Goal: Entertainment & Leisure: Consume media (video, audio)

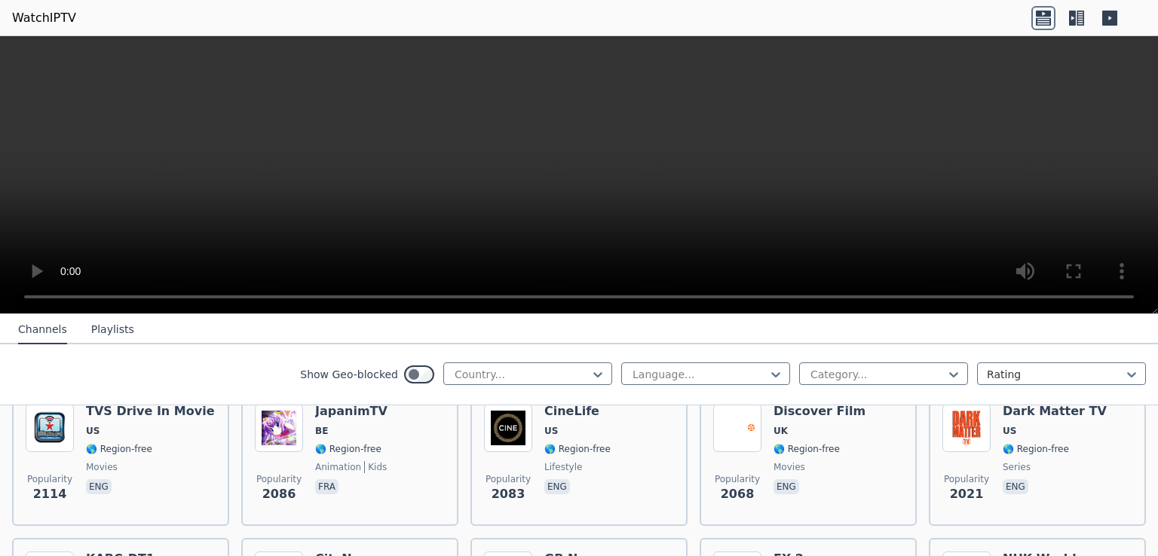
scroll to position [1013, 0]
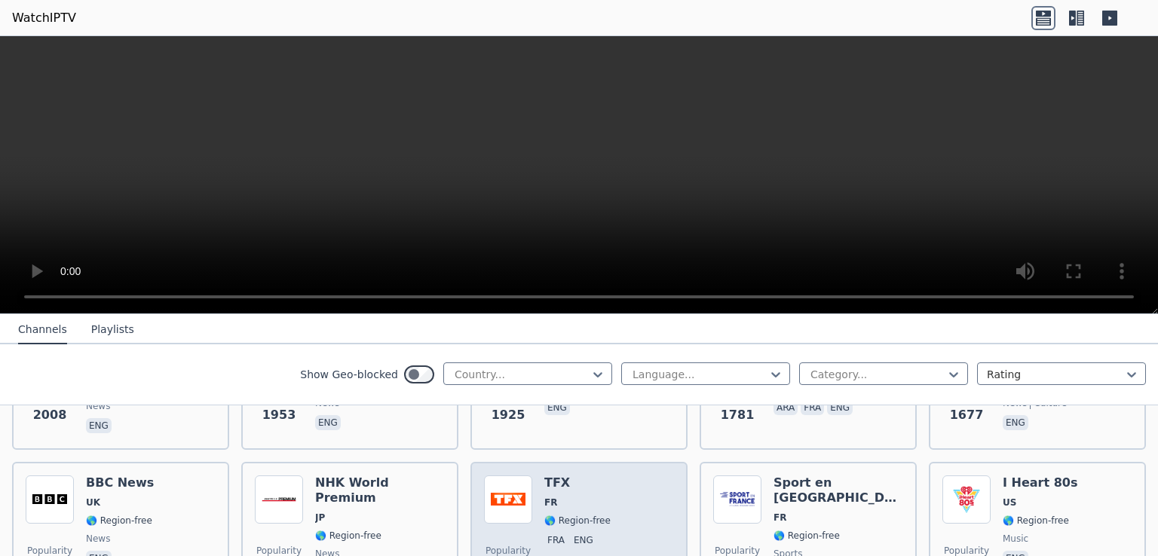
click at [513, 498] on img at bounding box center [508, 500] width 48 height 48
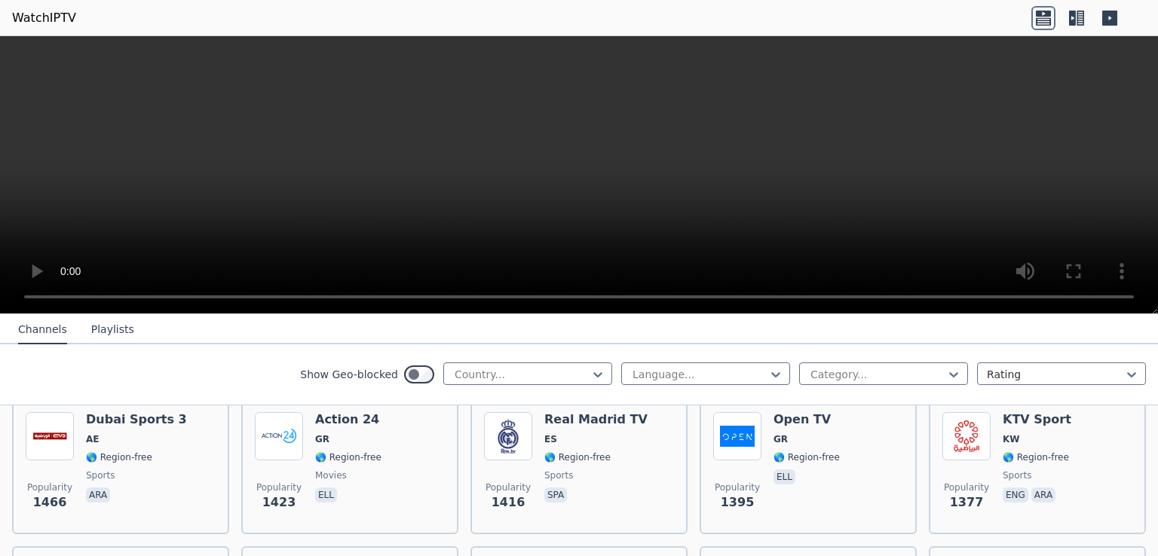
scroll to position [1575, 0]
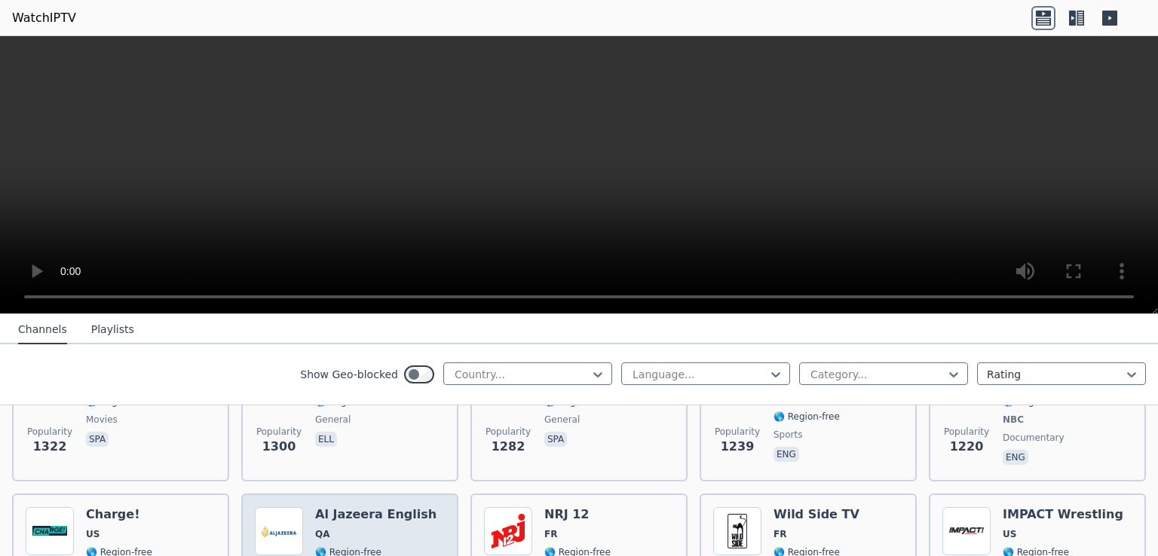
click at [336, 528] on span "QA" at bounding box center [375, 534] width 121 height 12
click at [904, 11] on header "WatchIPTV" at bounding box center [579, 18] width 1158 height 36
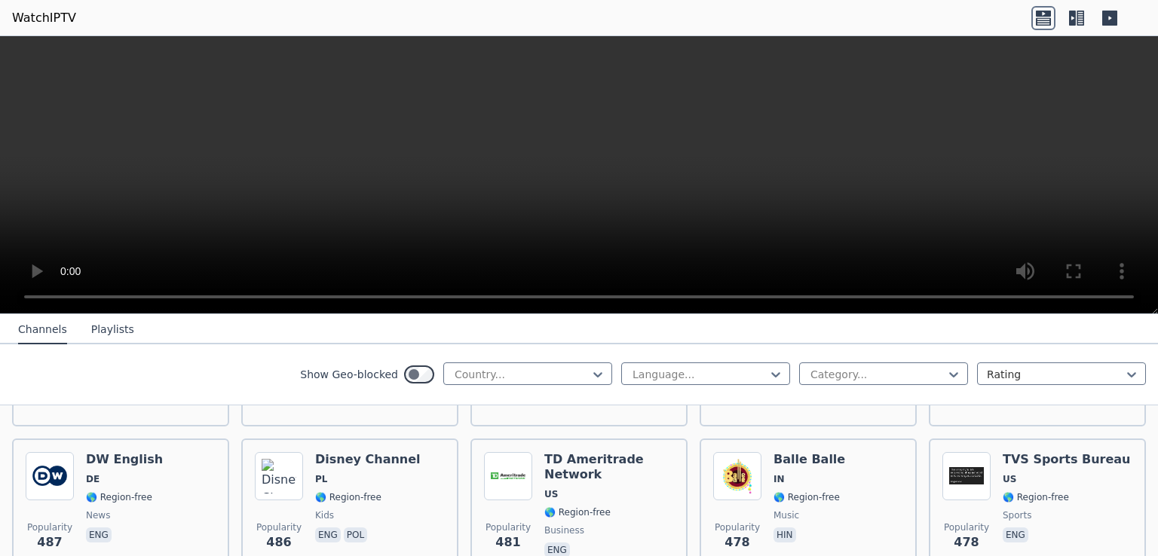
scroll to position [5163, 0]
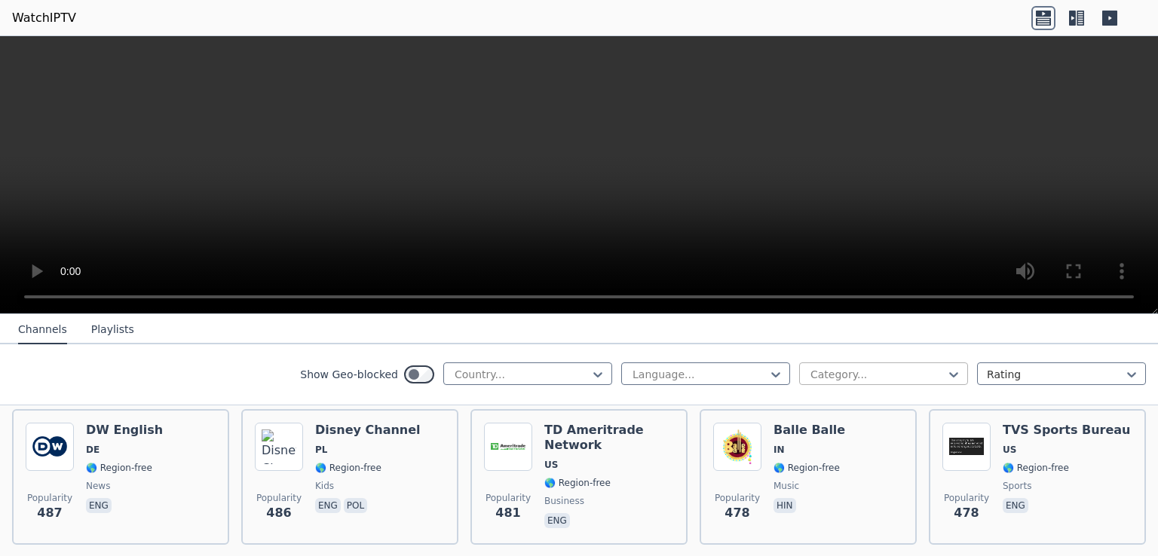
click at [843, 372] on div at bounding box center [877, 374] width 137 height 15
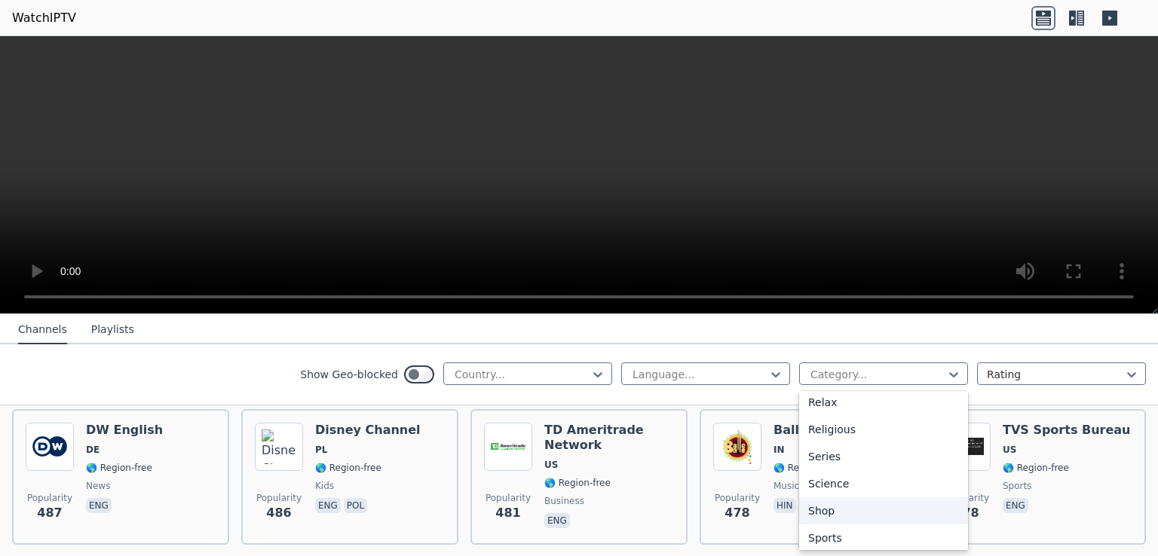
scroll to position [528, 0]
click at [837, 535] on div "Sports" at bounding box center [883, 531] width 169 height 27
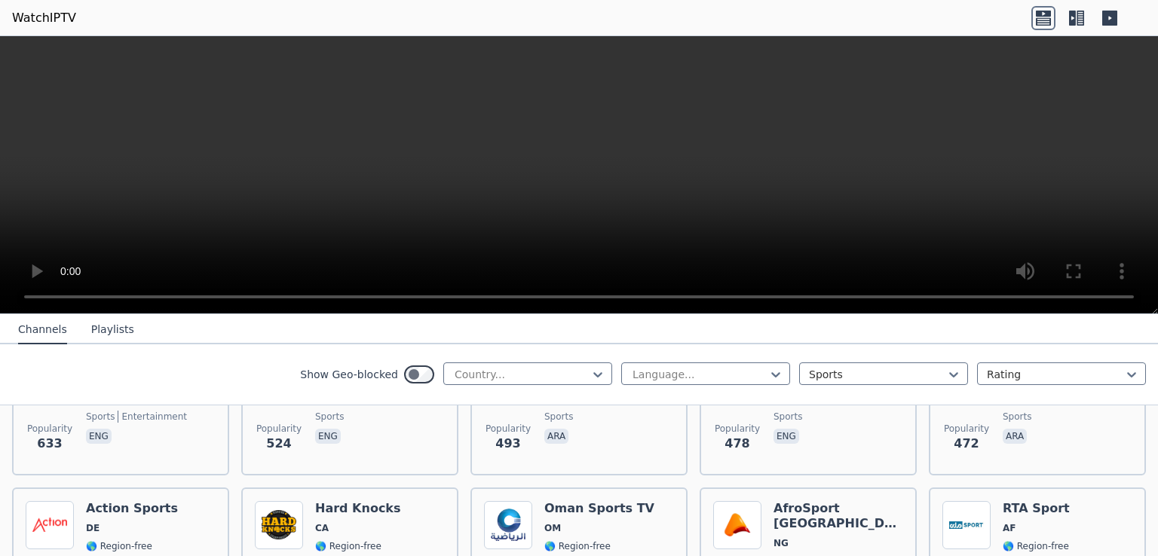
scroll to position [1205, 0]
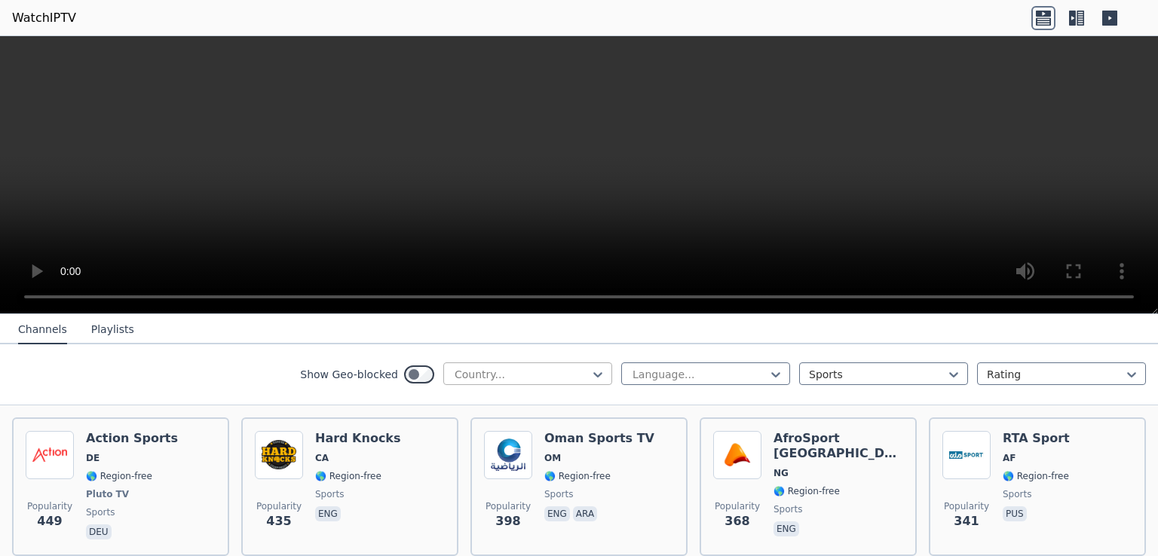
click at [540, 368] on div at bounding box center [521, 374] width 137 height 15
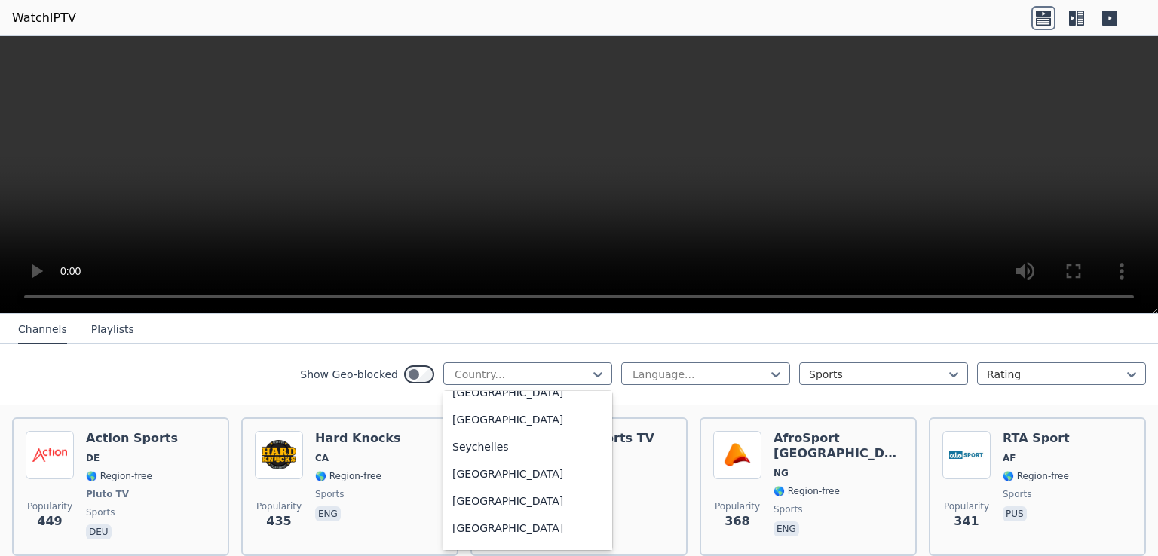
scroll to position [4673, 0]
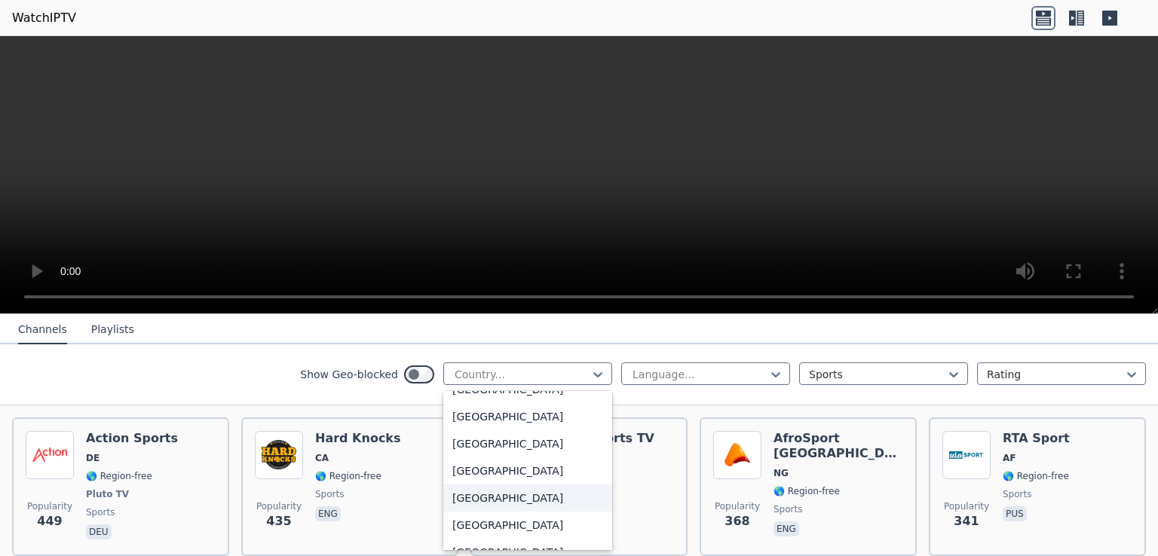
click at [533, 504] on div "[GEOGRAPHIC_DATA]" at bounding box center [527, 498] width 169 height 27
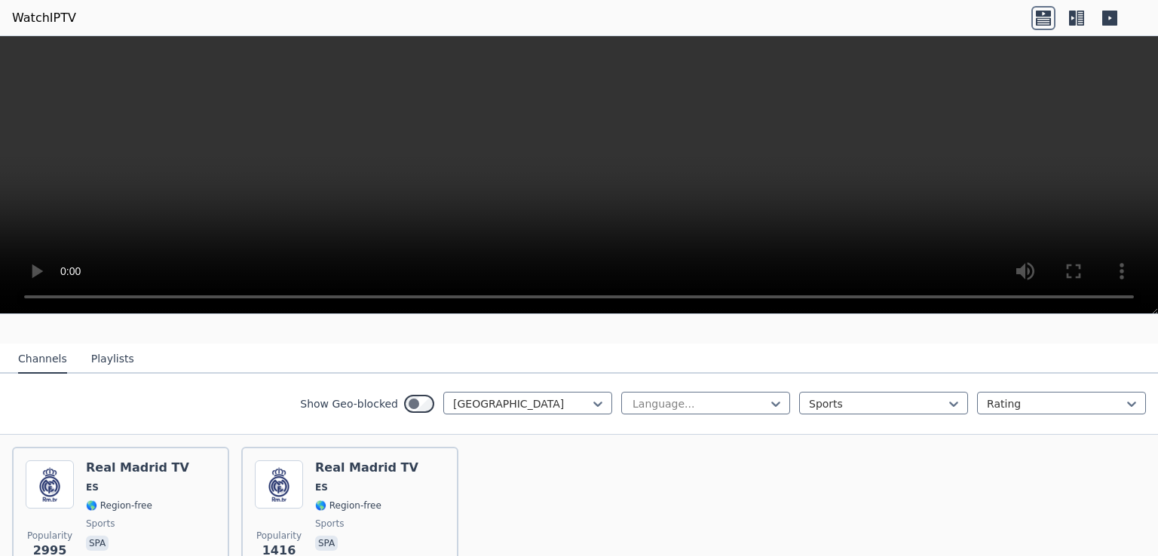
scroll to position [135, 0]
click at [570, 397] on div at bounding box center [521, 404] width 137 height 15
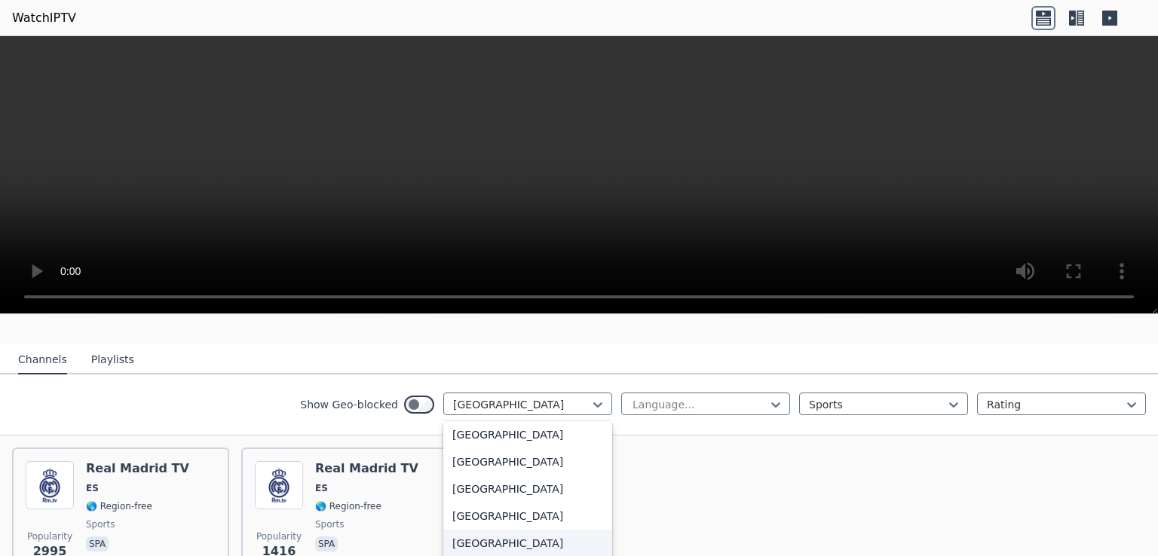
click at [522, 530] on div "[GEOGRAPHIC_DATA]" at bounding box center [527, 543] width 169 height 27
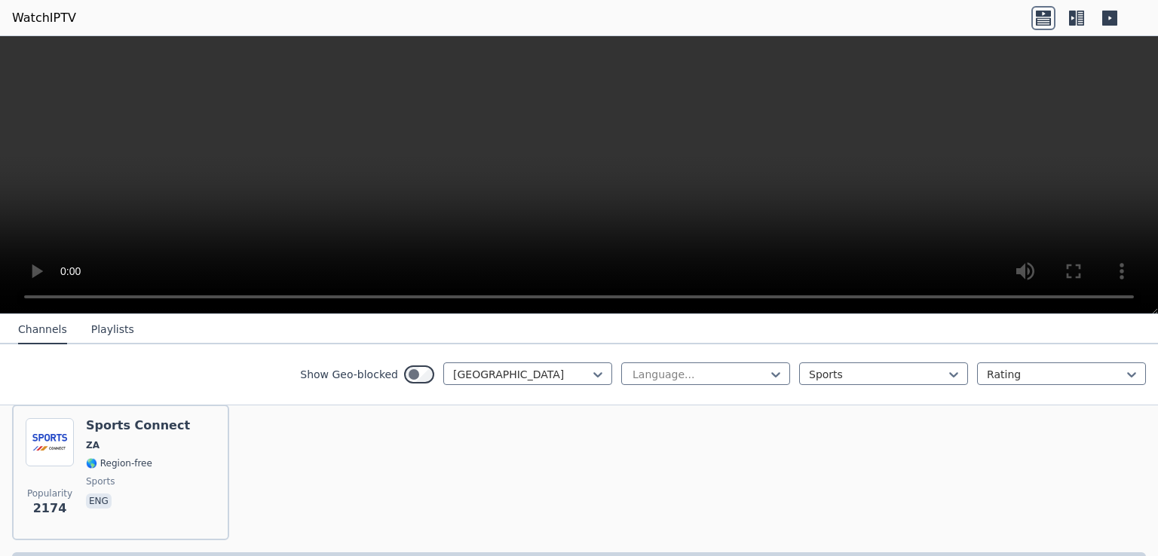
scroll to position [211, 0]
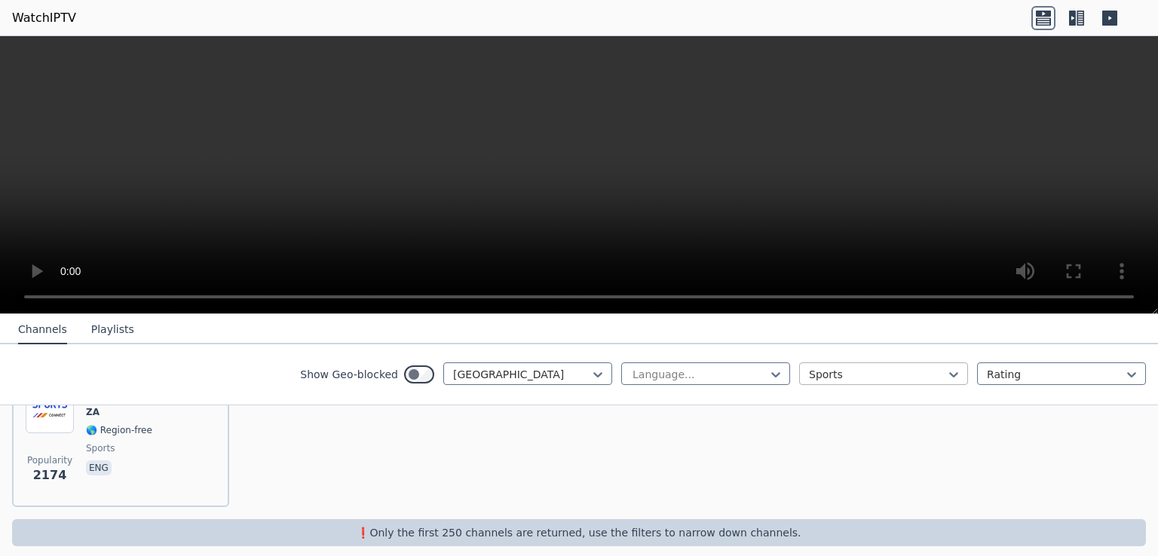
click at [916, 367] on div at bounding box center [877, 374] width 137 height 15
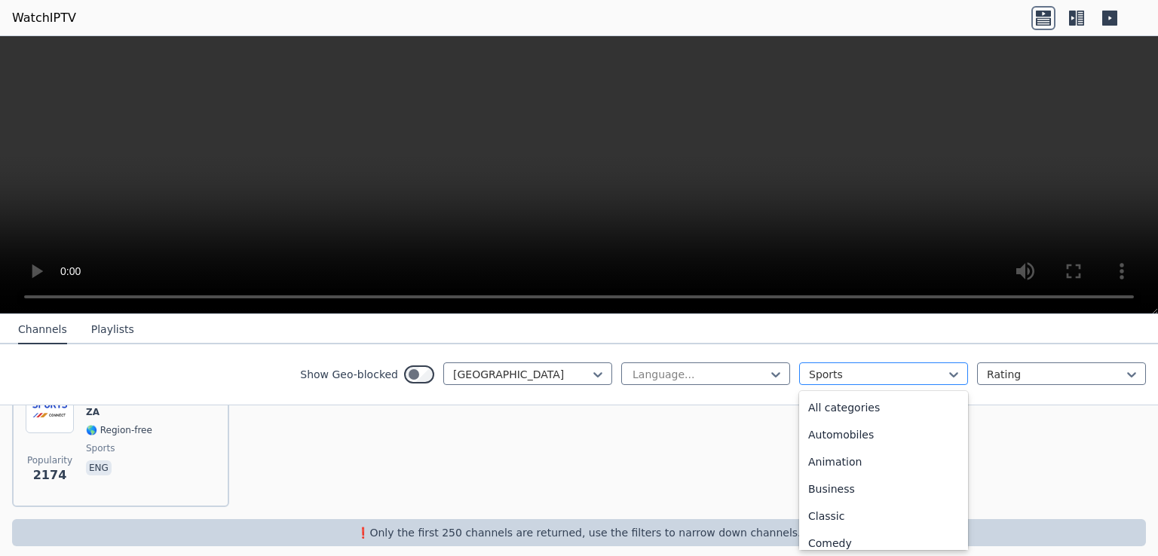
scroll to position [464, 0]
click at [1019, 434] on div "Popularity 2174 Sports Connect ZA 🌎 Region-free sports eng" at bounding box center [579, 440] width 1158 height 160
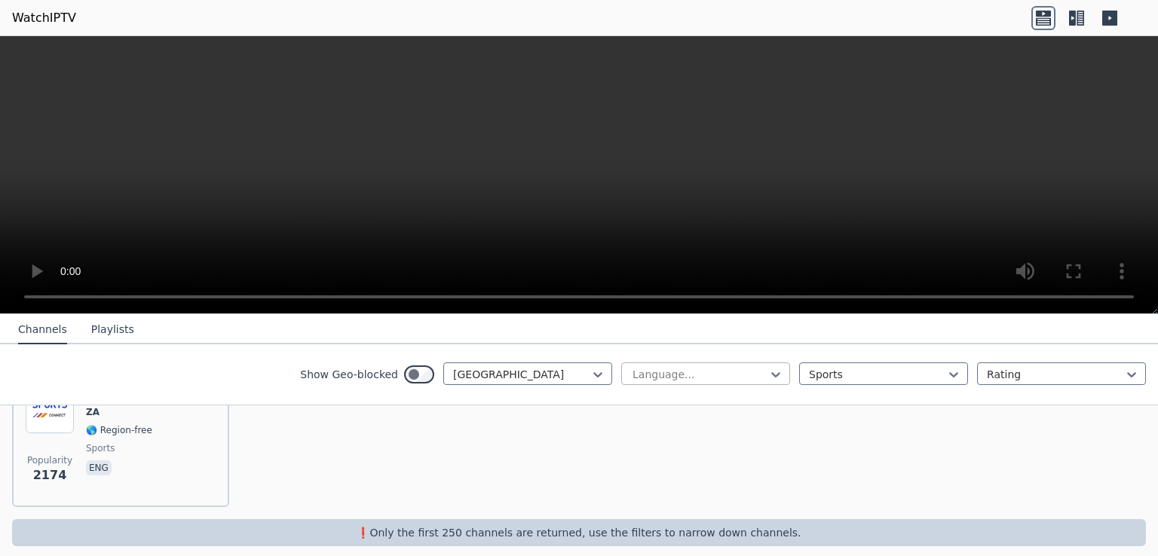
click at [651, 372] on div at bounding box center [699, 374] width 137 height 15
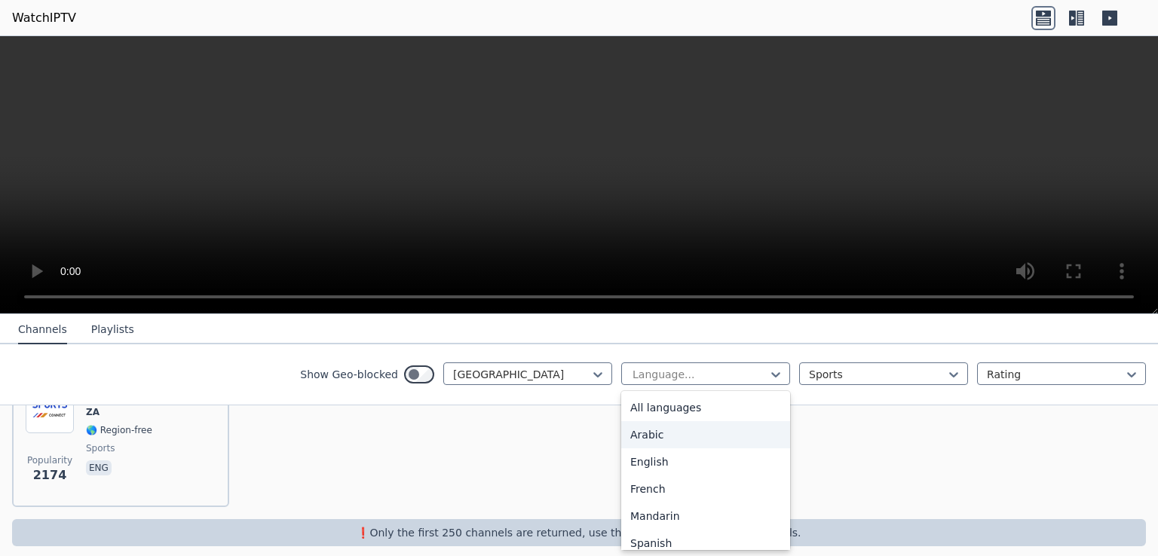
click at [641, 435] on div "Arabic" at bounding box center [705, 434] width 169 height 27
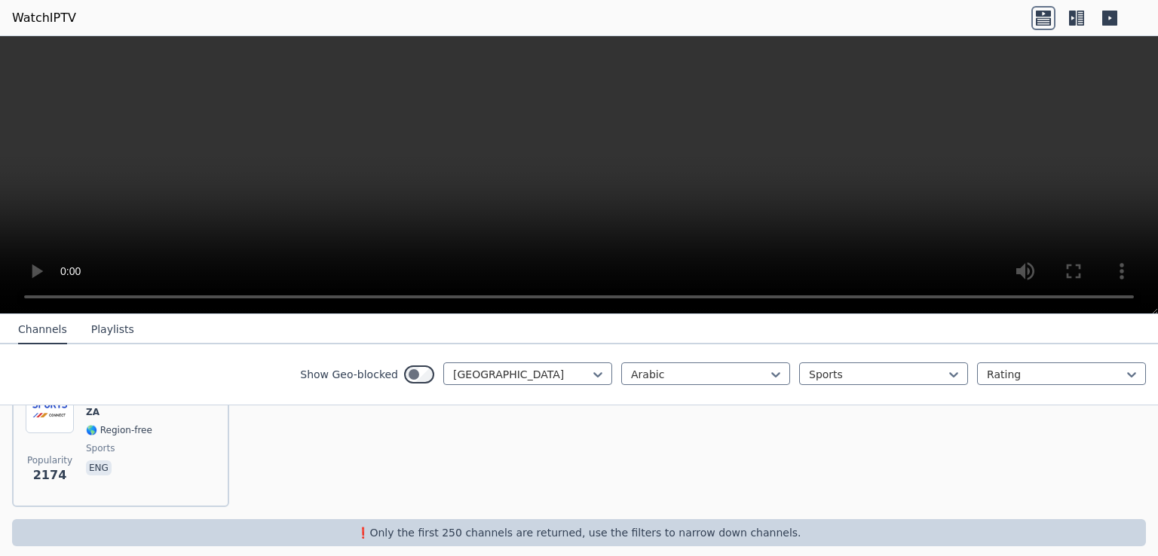
scroll to position [76, 0]
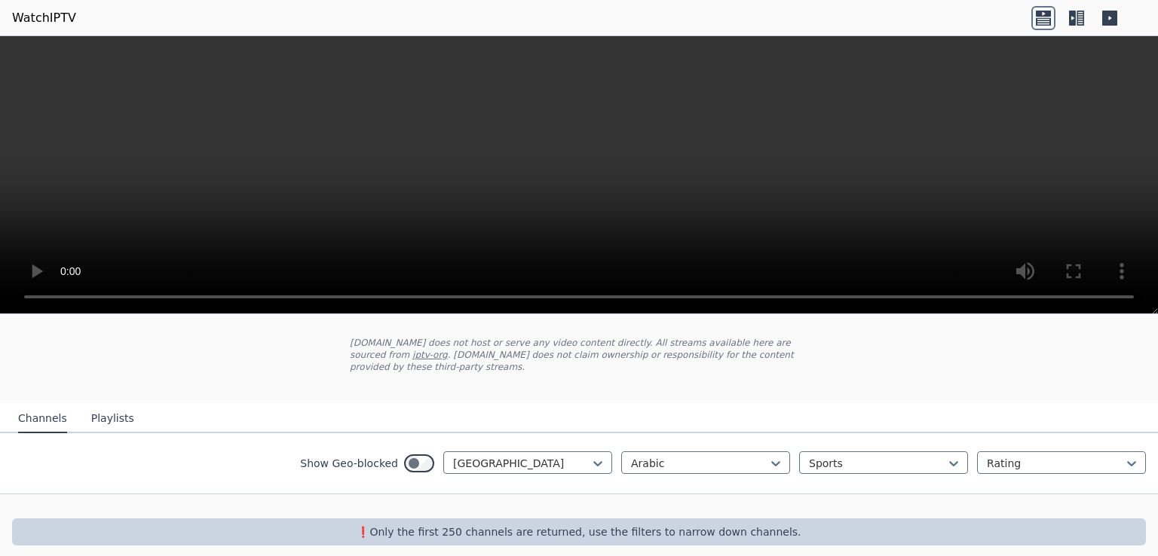
click at [631, 527] on div "❗️Only the first 250 channels are returned, use the filters to narrow down chan…" at bounding box center [579, 532] width 1134 height 27
click at [987, 456] on div at bounding box center [1055, 463] width 137 height 15
click at [943, 344] on div "WatchIPTV - Free IPTV streams from across the world [DOMAIN_NAME] does not host…" at bounding box center [579, 404] width 1158 height 329
click at [482, 456] on div at bounding box center [521, 463] width 137 height 15
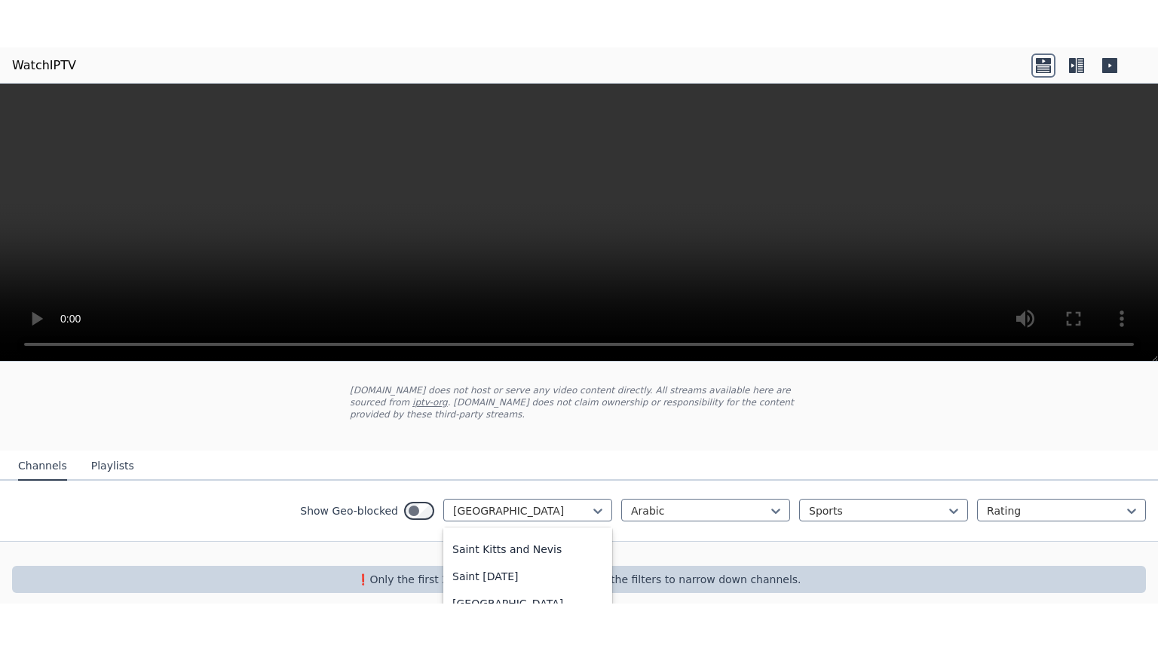
scroll to position [4099, 0]
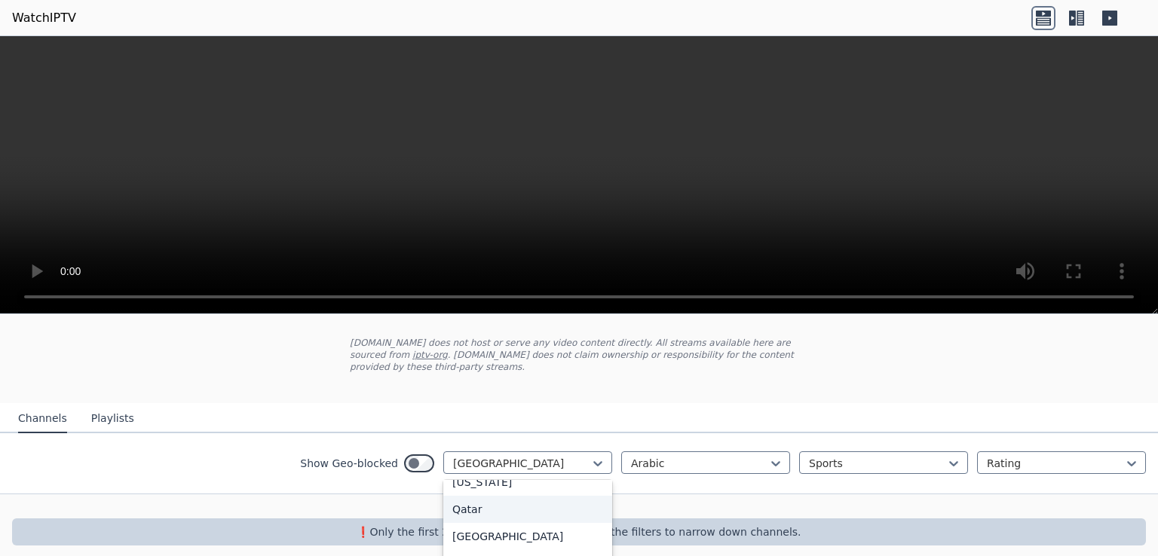
click at [514, 496] on div "Qatar" at bounding box center [527, 509] width 169 height 27
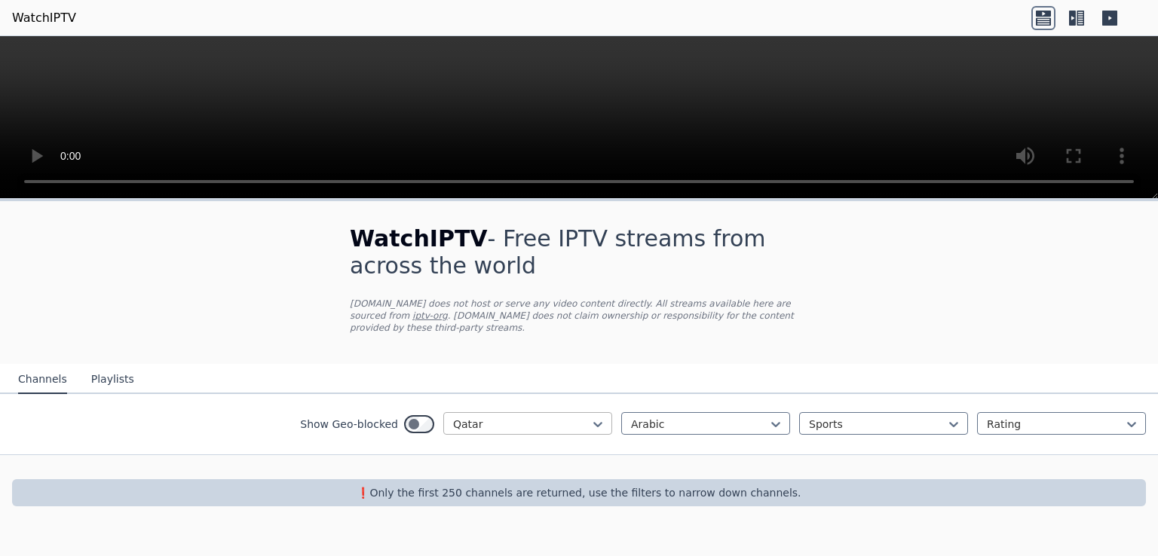
click at [546, 421] on div "Qatar" at bounding box center [527, 423] width 169 height 23
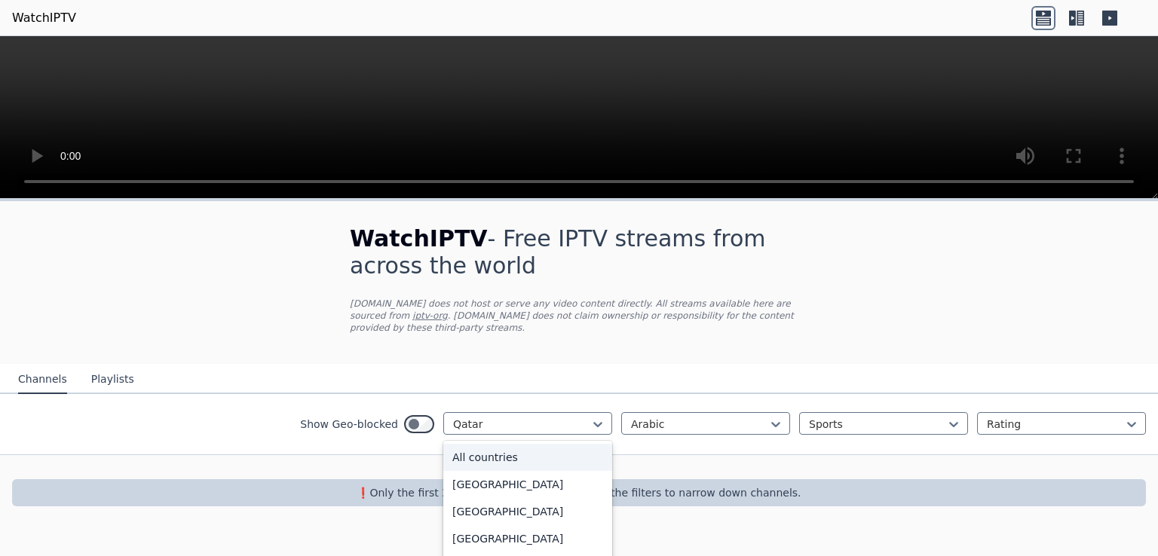
click at [540, 444] on div "All countries" at bounding box center [527, 457] width 169 height 27
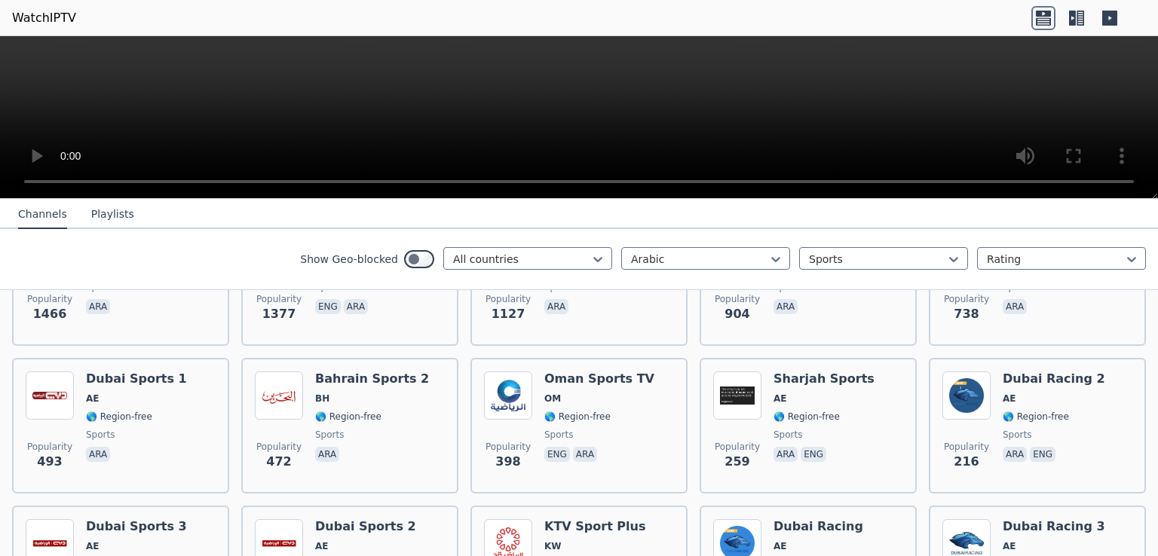
scroll to position [212, 0]
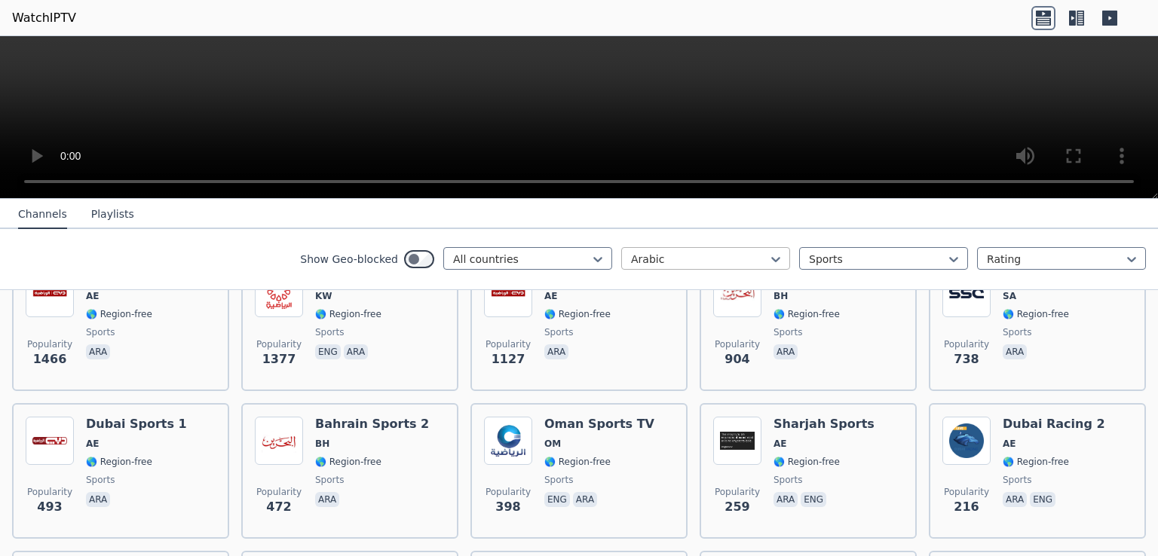
click at [773, 260] on div "Arabic" at bounding box center [705, 258] width 169 height 23
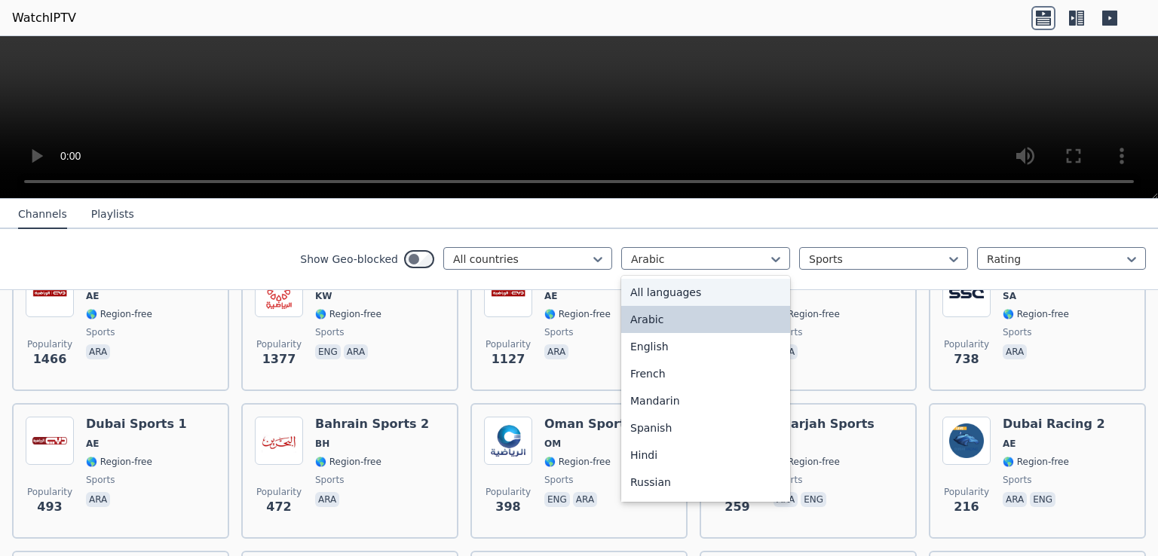
click at [736, 283] on div "All languages" at bounding box center [705, 292] width 169 height 27
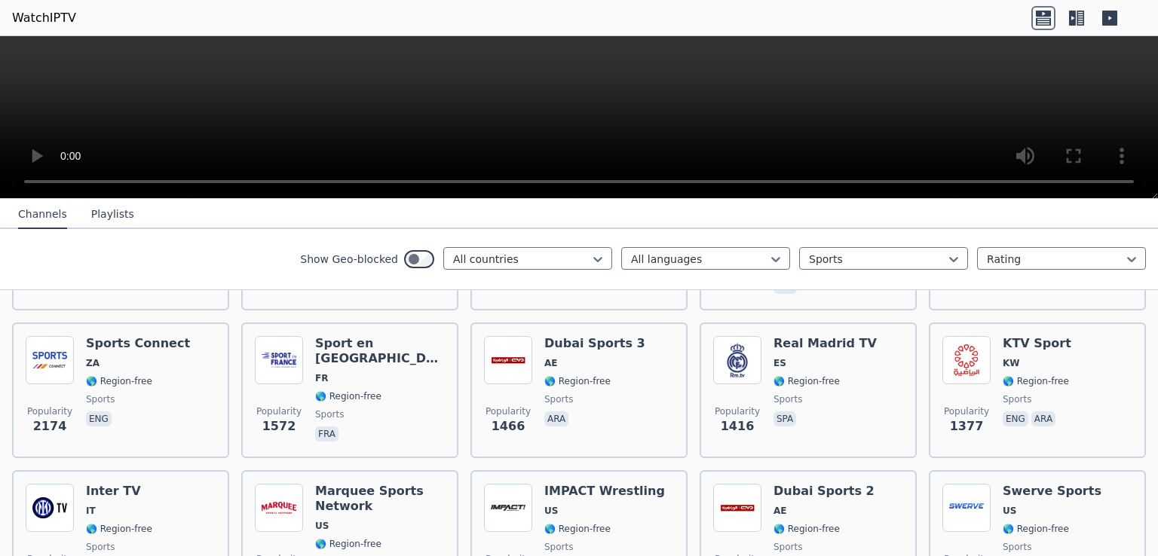
scroll to position [190, 0]
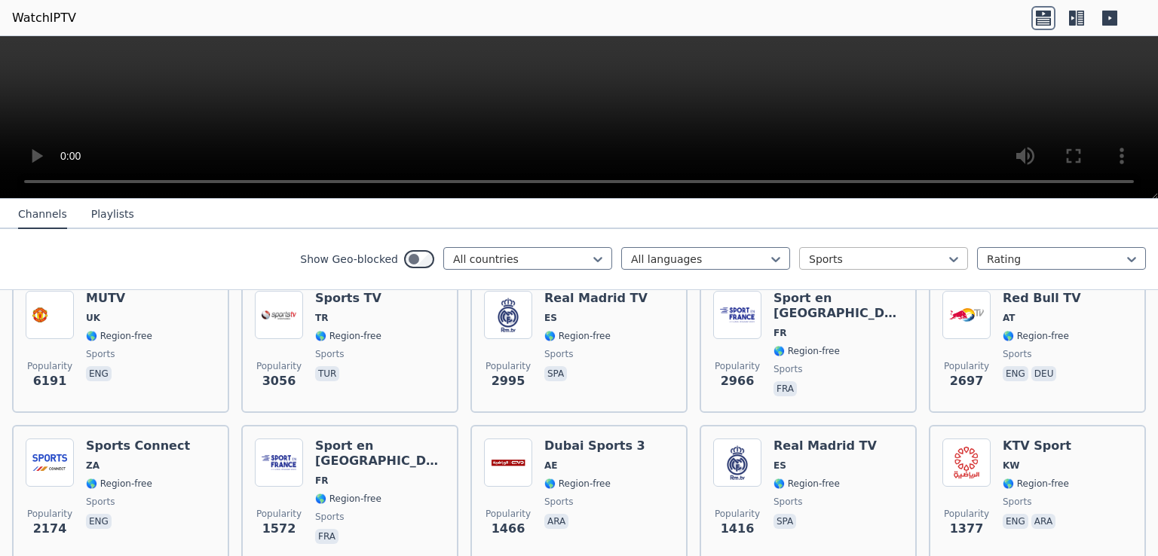
click at [912, 259] on div at bounding box center [877, 259] width 137 height 15
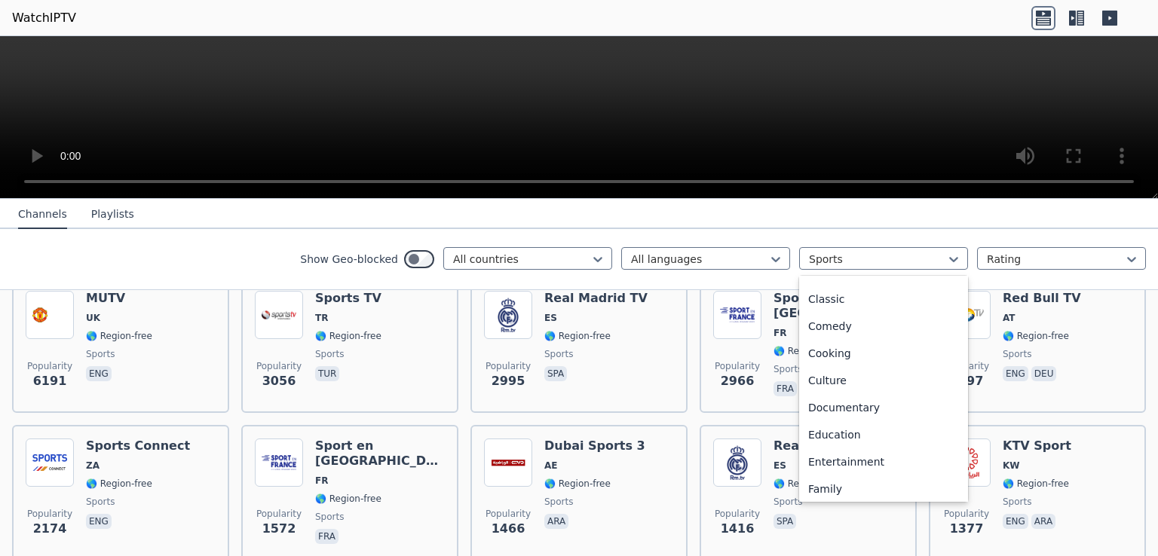
scroll to position [0, 0]
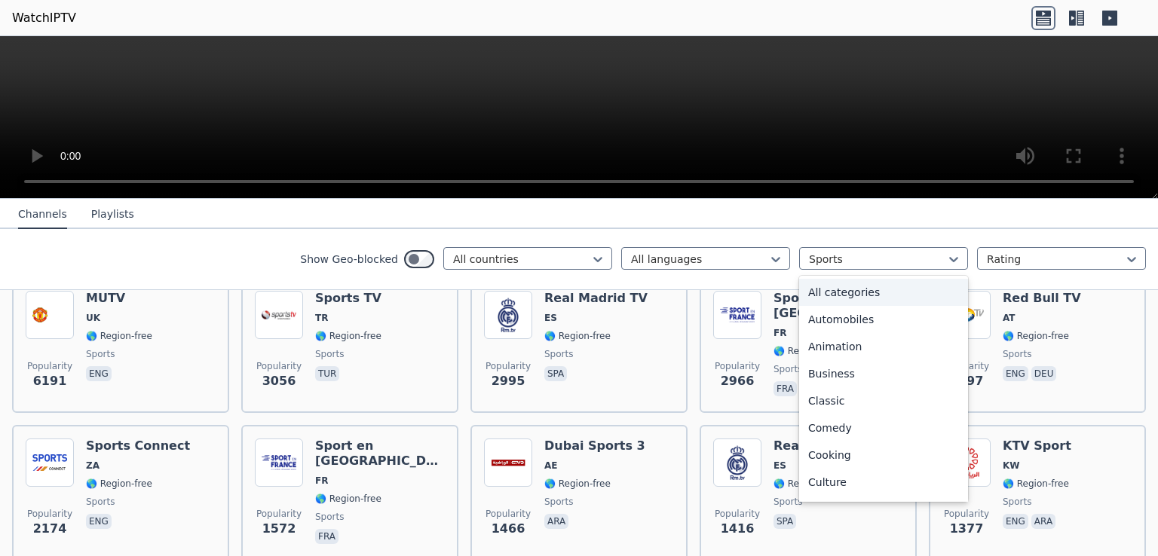
click at [865, 287] on div "All categories" at bounding box center [883, 292] width 169 height 27
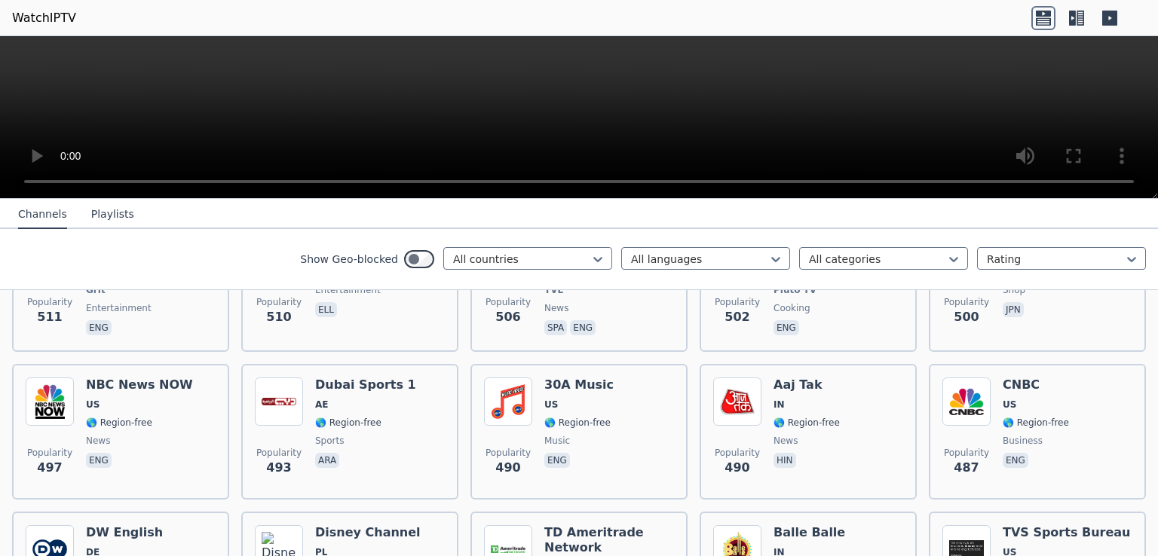
scroll to position [4633, 0]
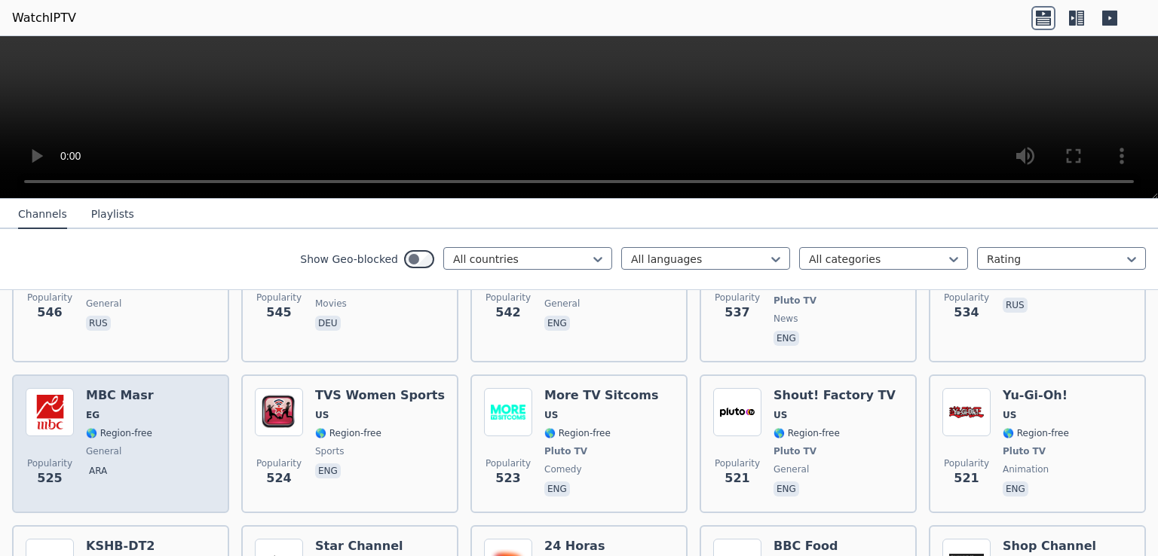
click at [54, 388] on img at bounding box center [50, 412] width 48 height 48
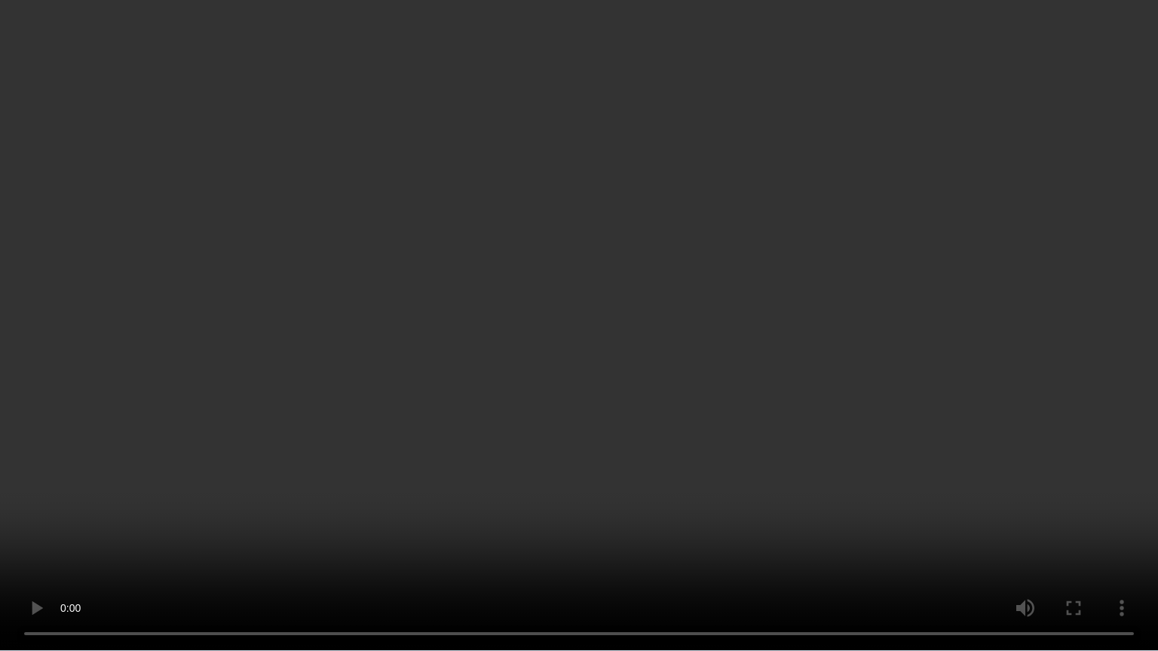
click at [949, 439] on video at bounding box center [579, 325] width 1158 height 651
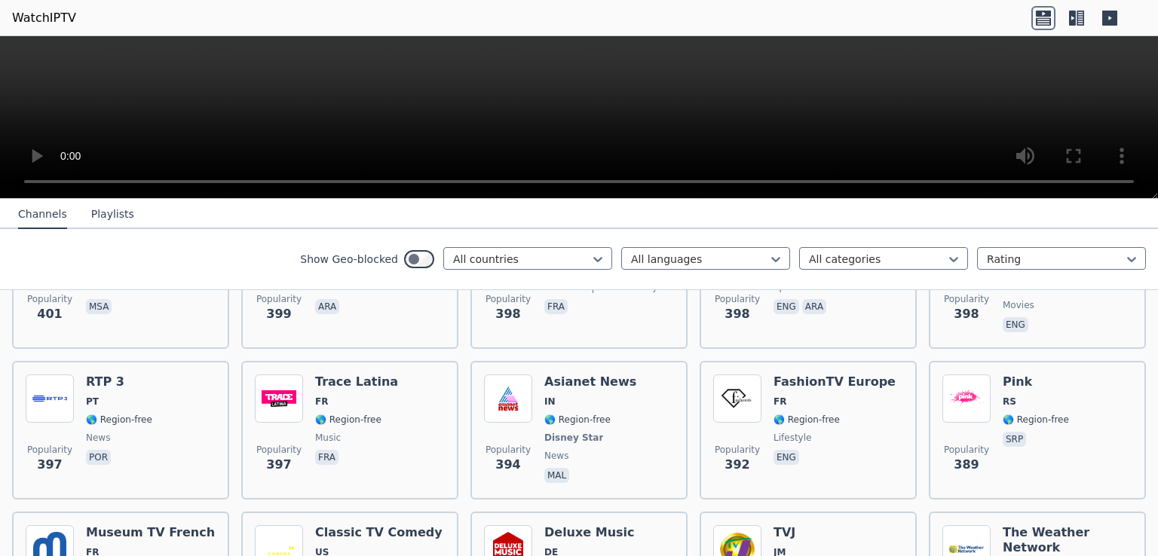
scroll to position [6195, 0]
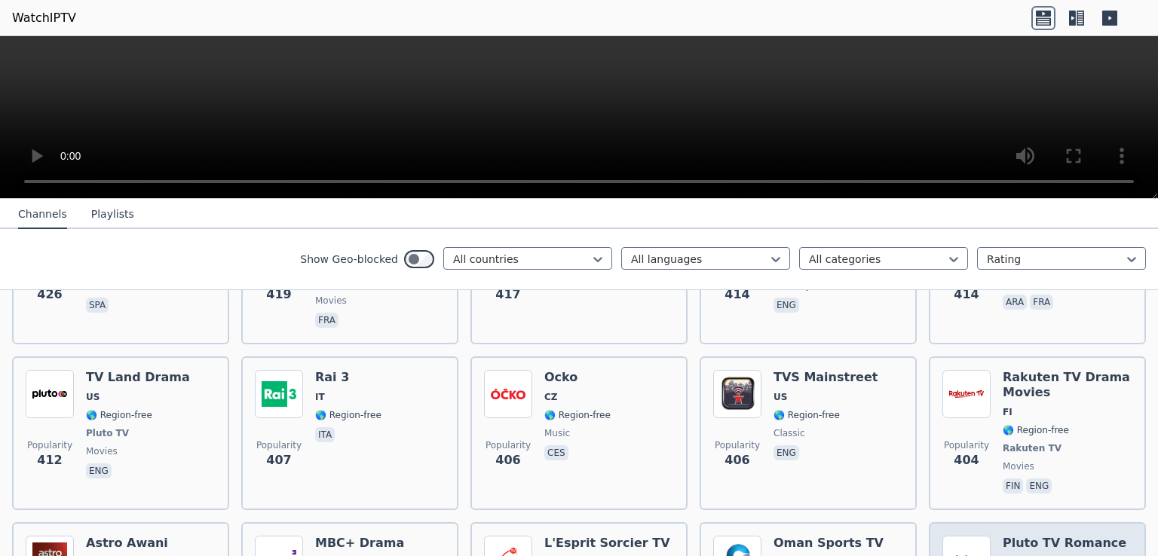
click at [1002, 555] on span "US" at bounding box center [1009, 563] width 14 height 12
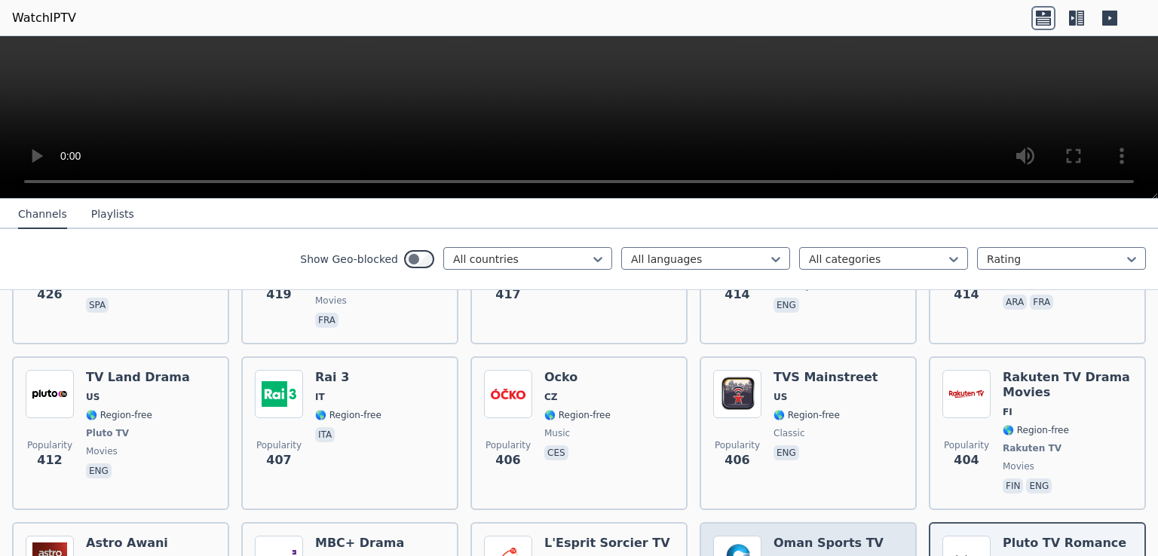
click at [573, 94] on video at bounding box center [579, 117] width 1158 height 163
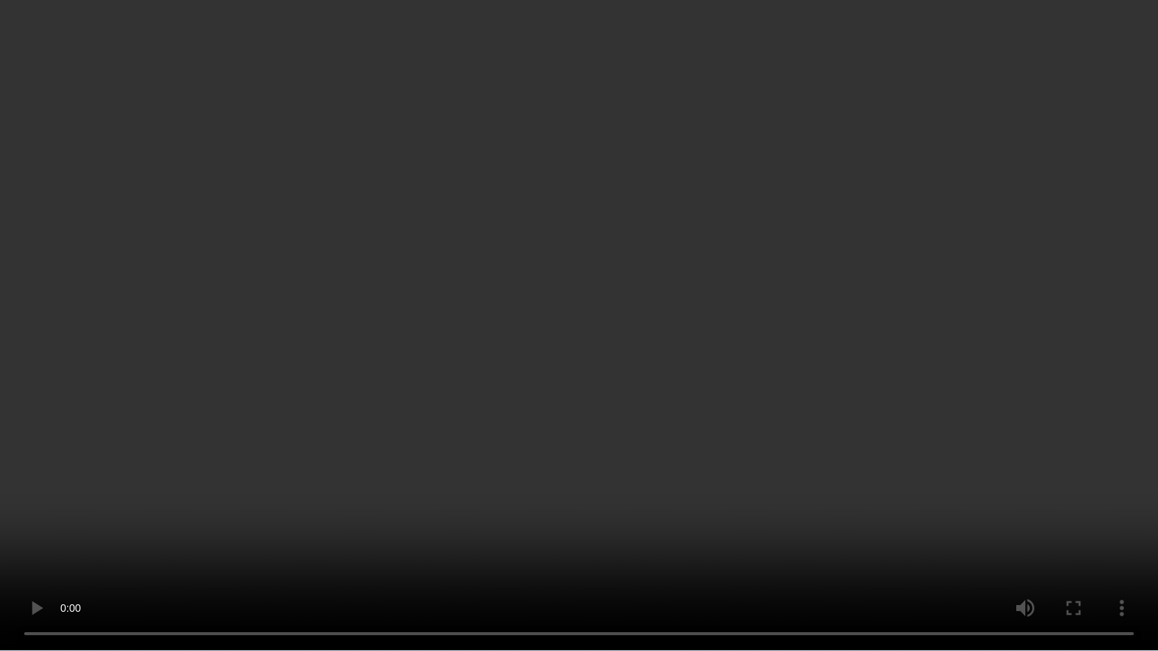
click at [660, 178] on video at bounding box center [579, 325] width 1158 height 651
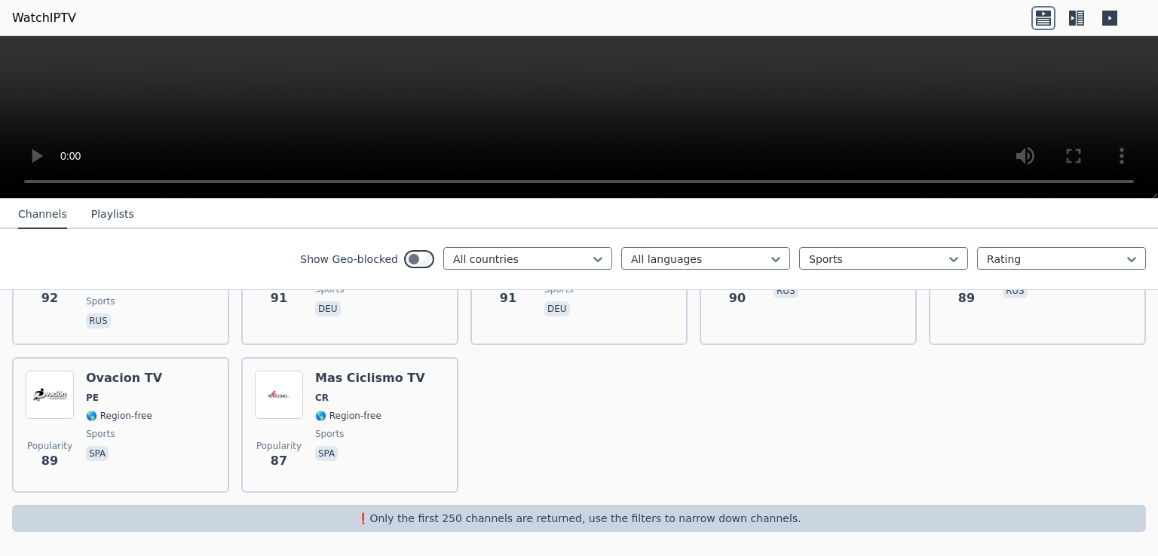
scroll to position [3369, 0]
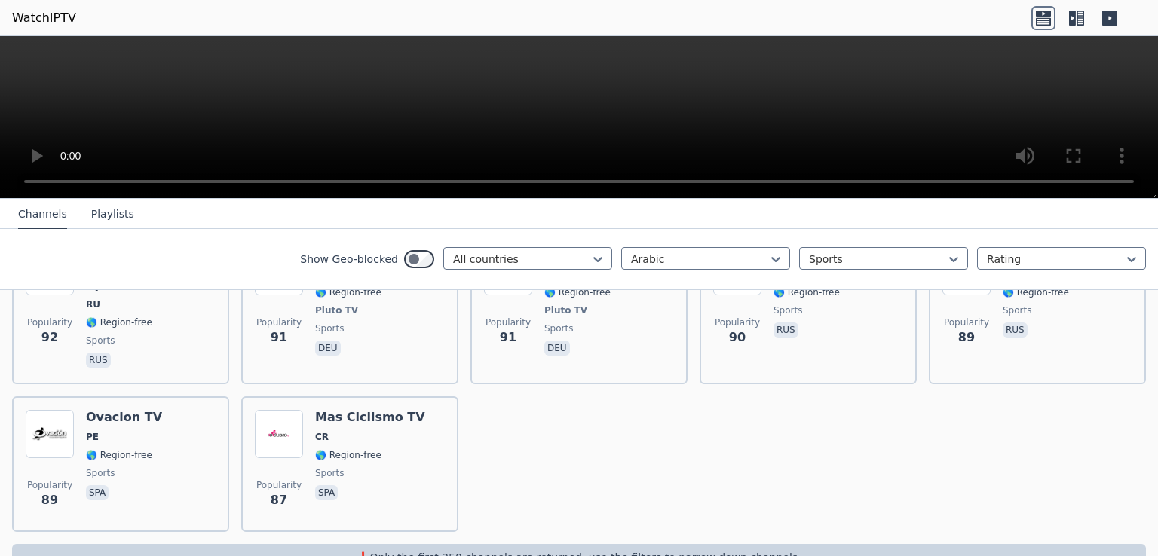
scroll to position [390, 0]
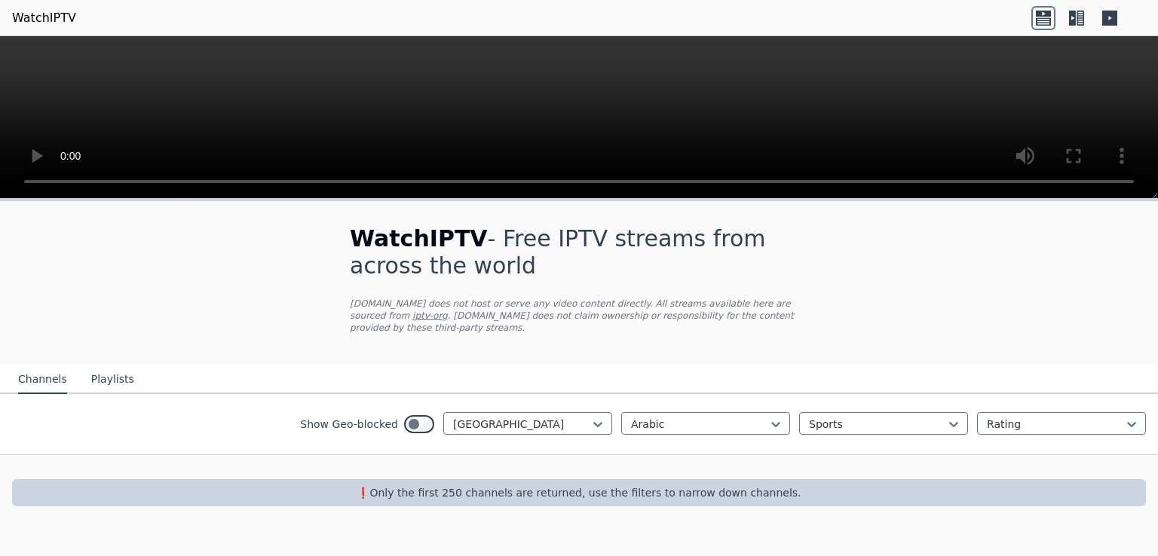
click at [448, 311] on link "iptv-org" at bounding box center [429, 316] width 35 height 11
